Goal: Task Accomplishment & Management: Manage account settings

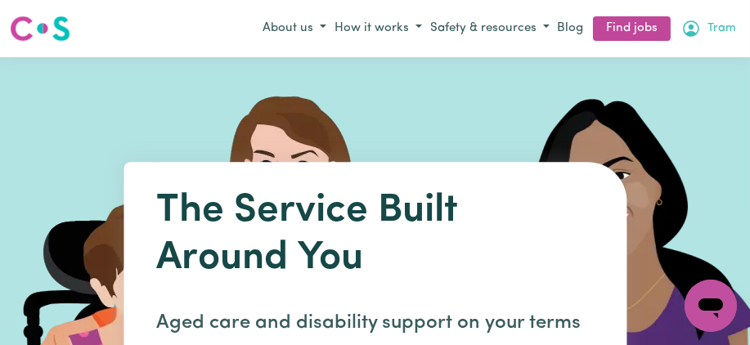
click at [685, 38] on icon "My Account" at bounding box center [692, 29] width 20 height 20
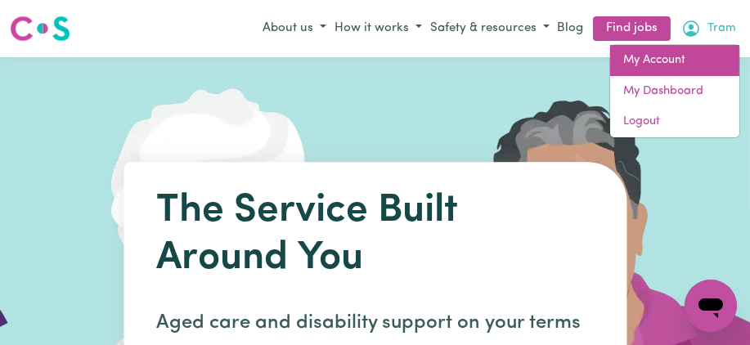
click at [665, 76] on link "My Account" at bounding box center [674, 60] width 129 height 31
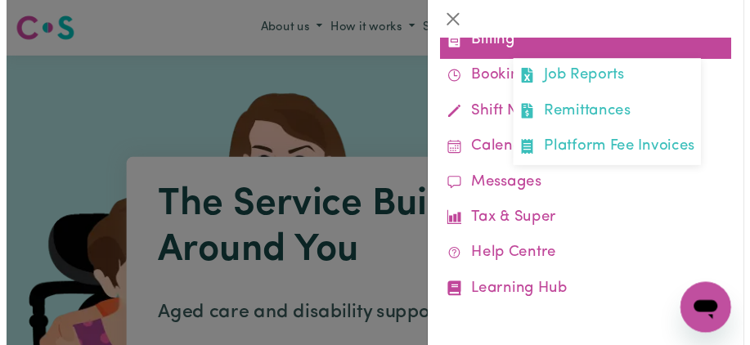
scroll to position [362, 0]
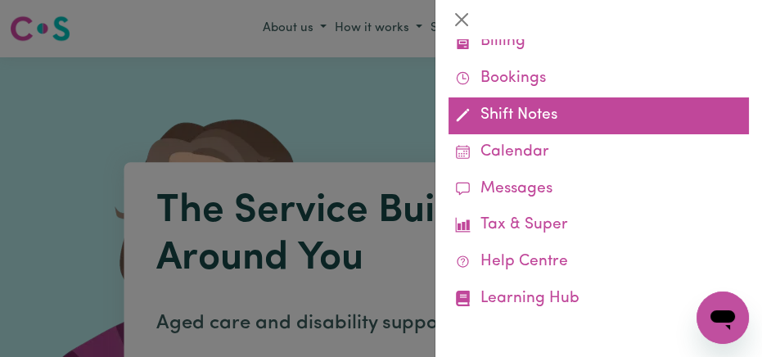
click at [554, 134] on link "Shift Notes" at bounding box center [598, 115] width 300 height 37
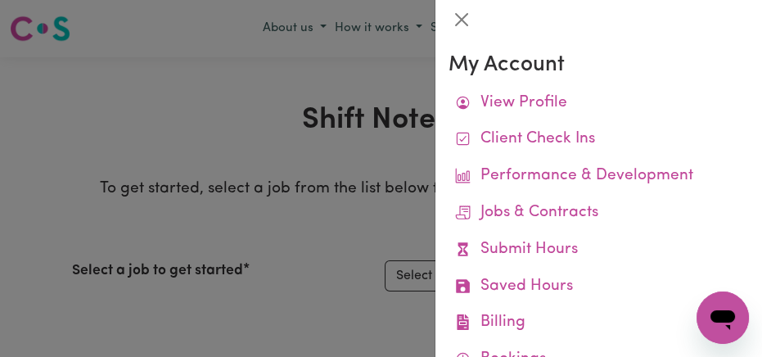
click at [250, 119] on div at bounding box center [381, 178] width 762 height 357
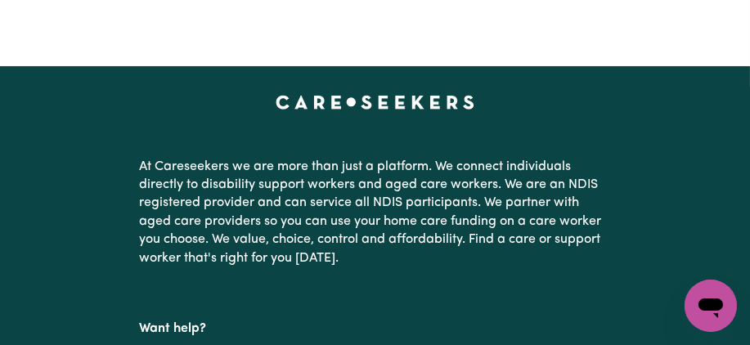
scroll to position [332, 0]
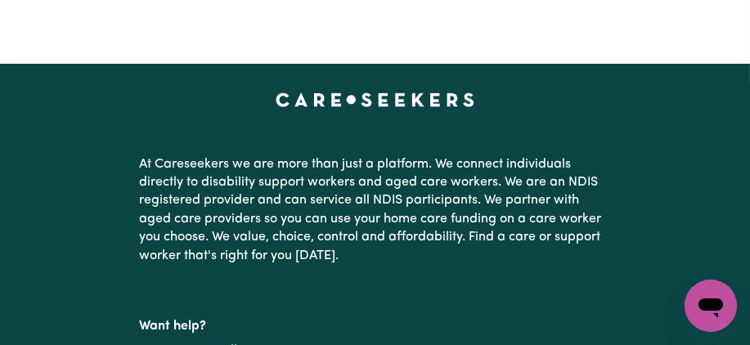
select select "2686"
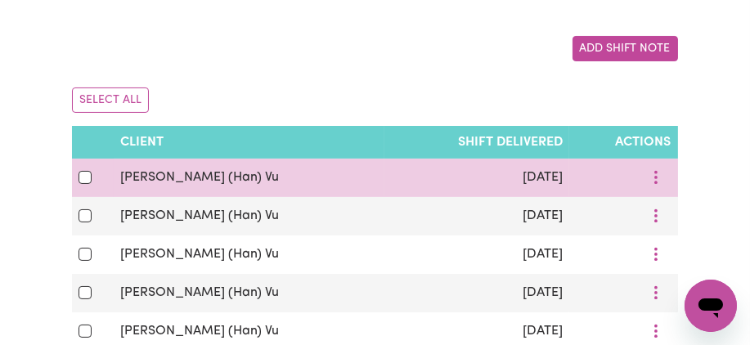
scroll to position [316, 0]
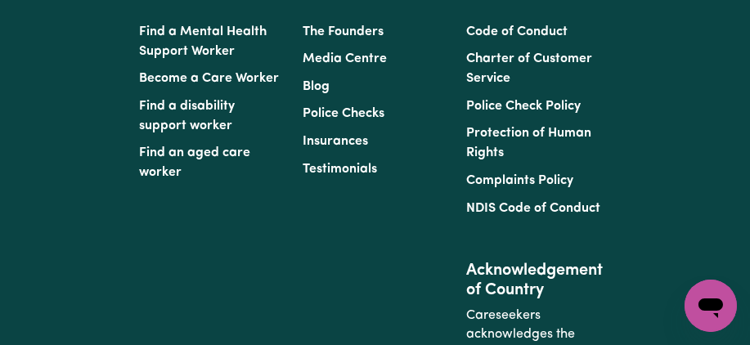
scroll to position [2074, 4]
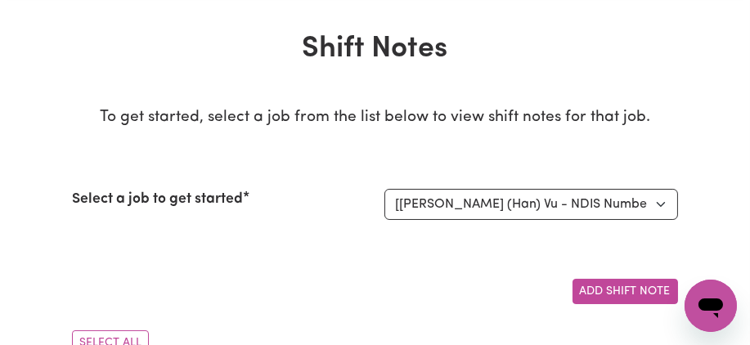
scroll to position [0, 4]
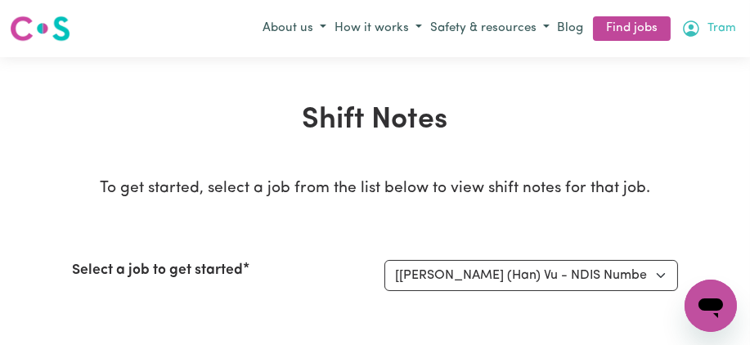
click at [685, 37] on icon "My Account" at bounding box center [691, 28] width 16 height 16
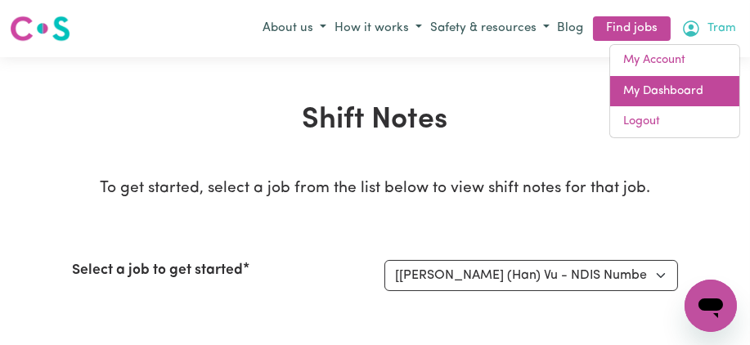
click at [669, 107] on link "My Dashboard" at bounding box center [674, 91] width 129 height 31
